Goal: Find specific page/section: Find specific page/section

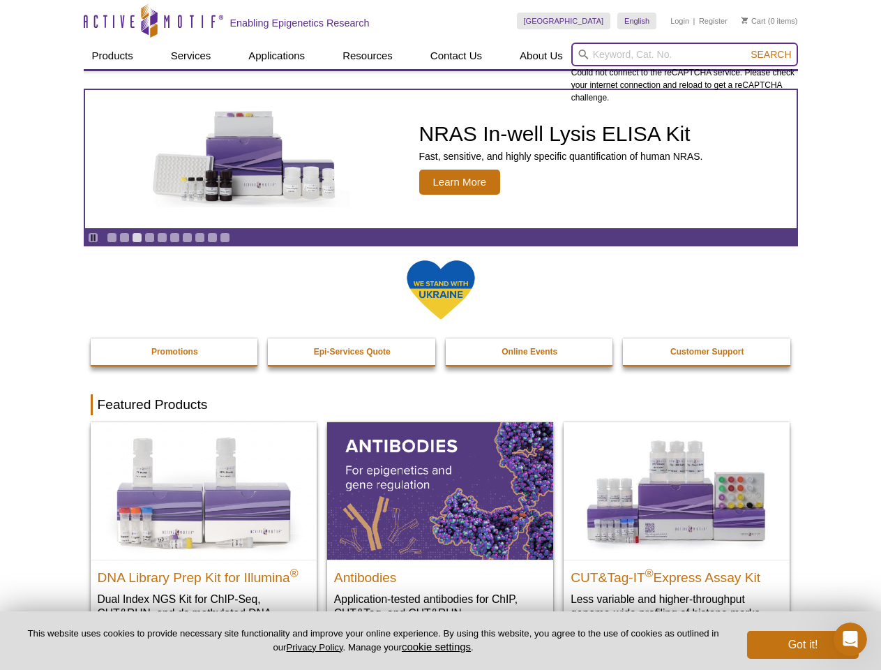
click at [685, 54] on input "search" at bounding box center [685, 55] width 227 height 24
click at [771, 54] on span "Search" at bounding box center [771, 54] width 40 height 11
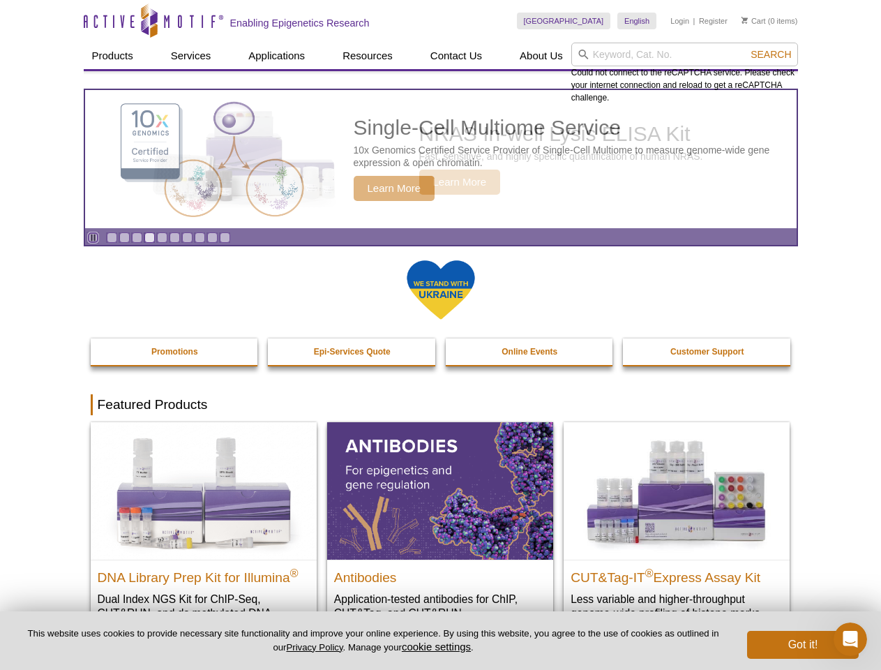
click at [93, 237] on icon "Pause" at bounding box center [93, 237] width 9 height 9
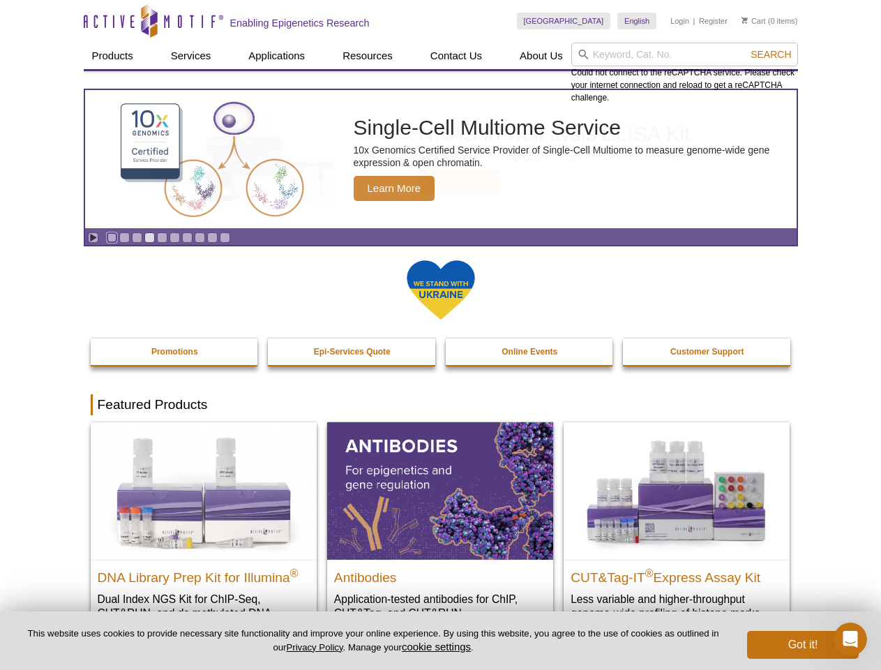
click at [112, 237] on link "Go to slide 1" at bounding box center [112, 237] width 10 height 10
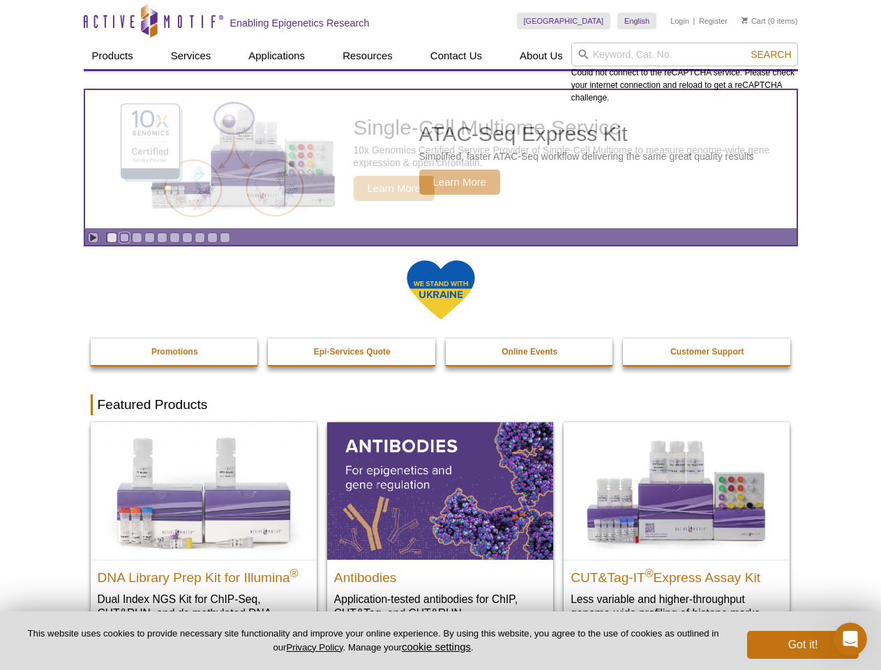
click at [124, 237] on link "Go to slide 2" at bounding box center [124, 237] width 10 height 10
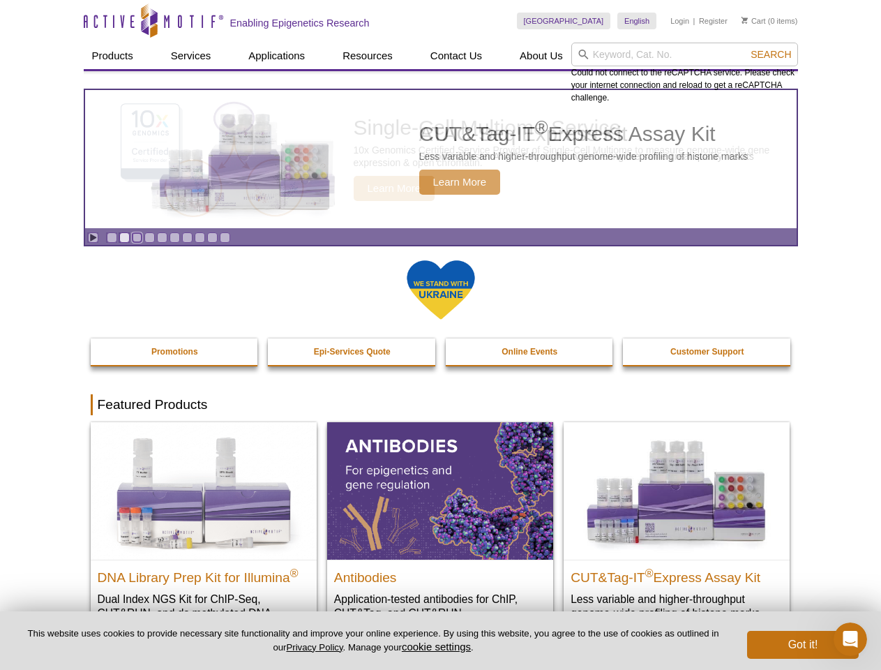
click at [137, 237] on link "Go to slide 3" at bounding box center [137, 237] width 10 height 10
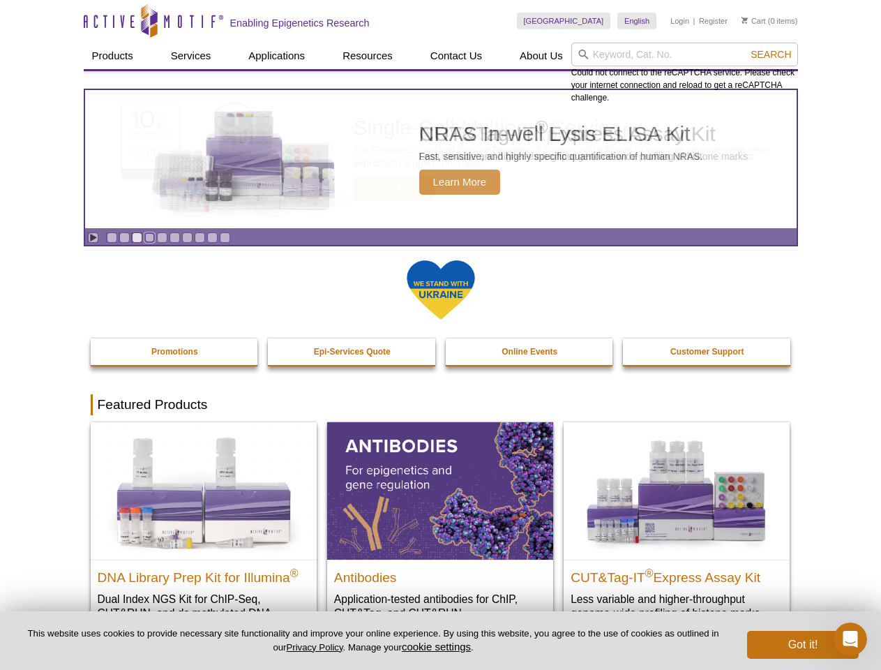
click at [149, 237] on link "Go to slide 4" at bounding box center [149, 237] width 10 height 10
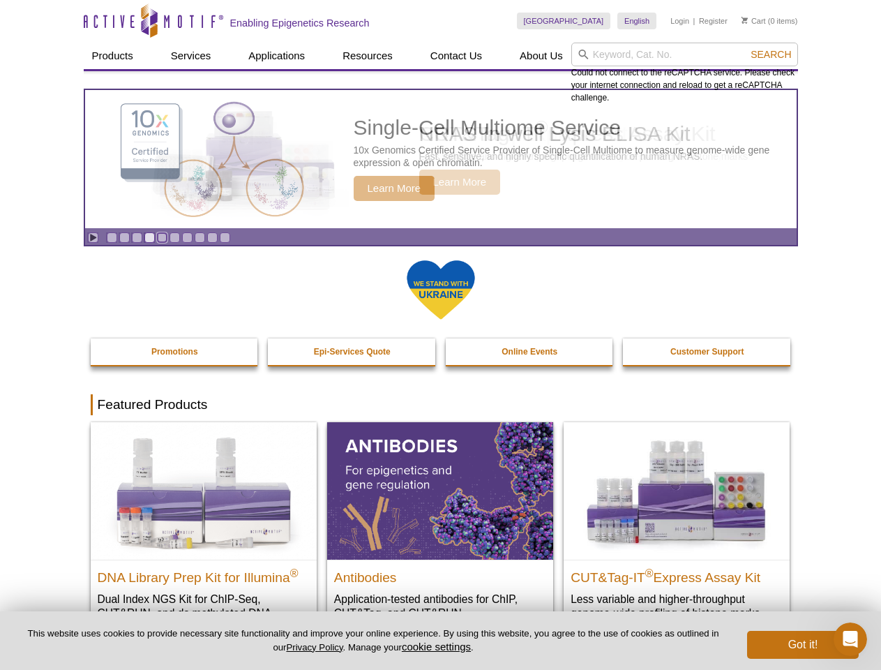
click at [162, 237] on link "Go to slide 5" at bounding box center [162, 237] width 10 height 10
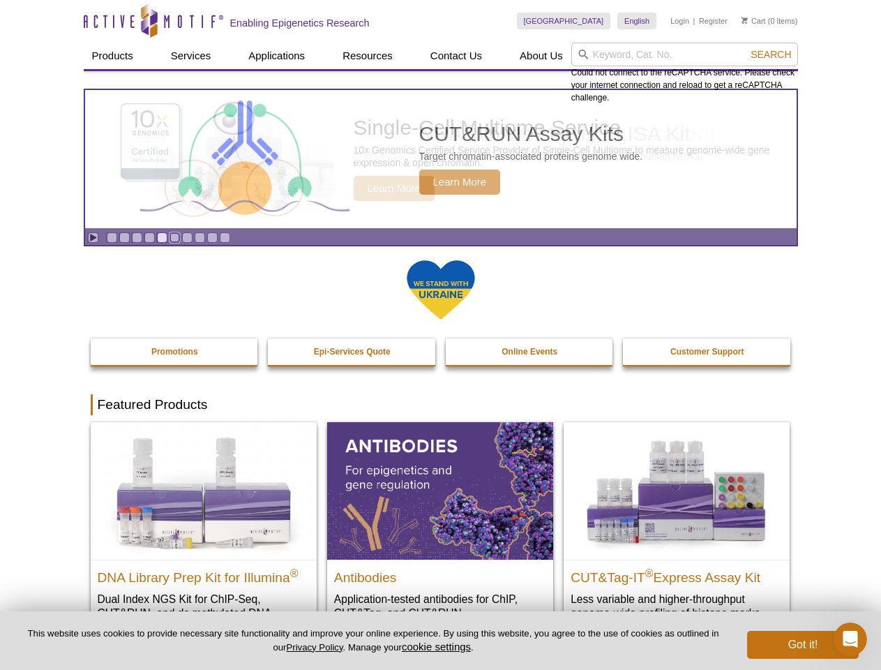
click at [174, 237] on link "Go to slide 6" at bounding box center [175, 237] width 10 height 10
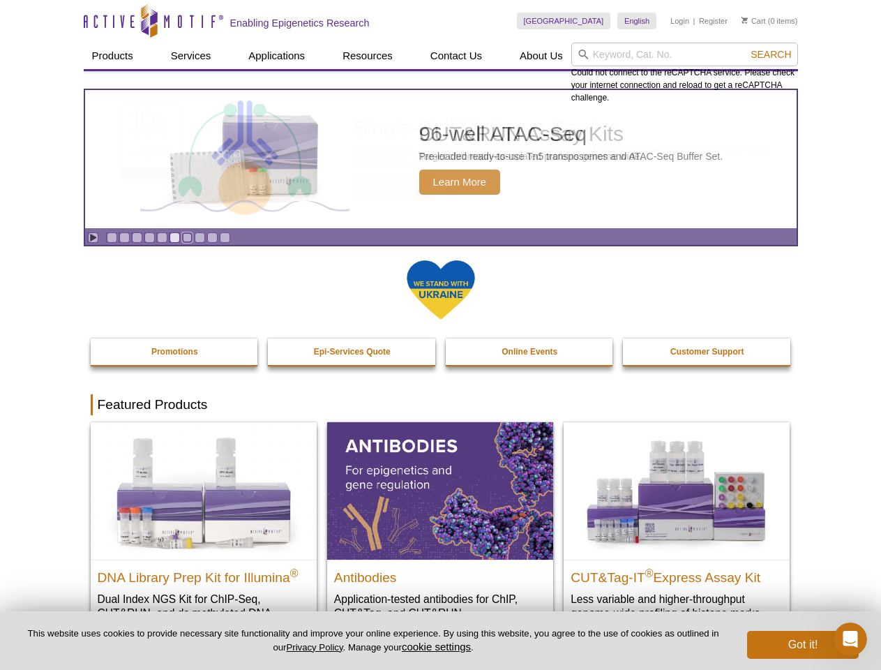
click at [187, 237] on link "Go to slide 7" at bounding box center [187, 237] width 10 height 10
